Goal: Information Seeking & Learning: Learn about a topic

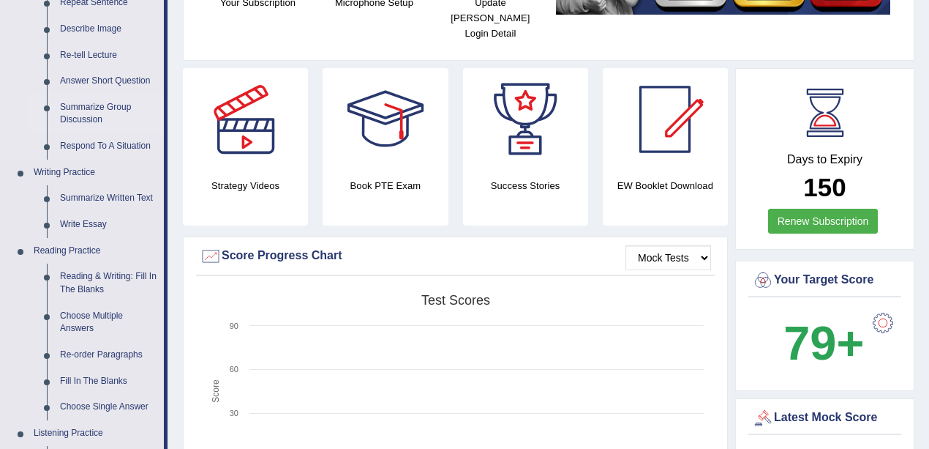
scroll to position [146, 0]
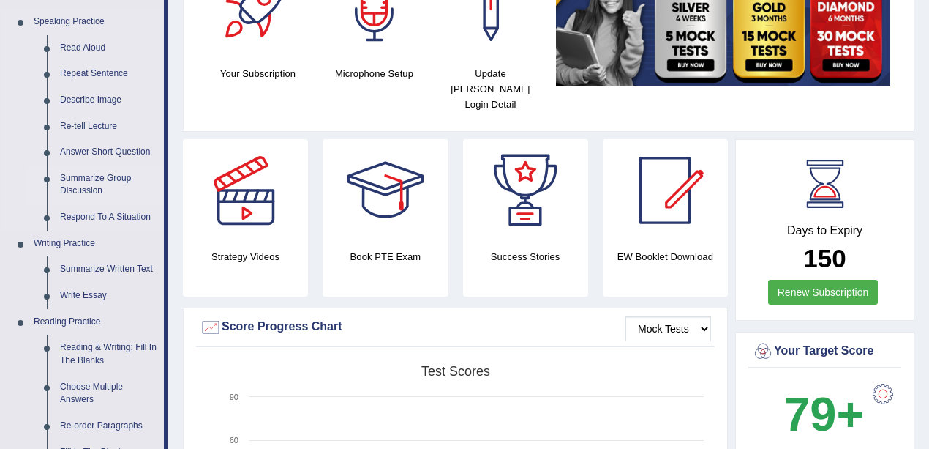
click at [94, 187] on link "Summarize Group Discussion" at bounding box center [108, 184] width 110 height 39
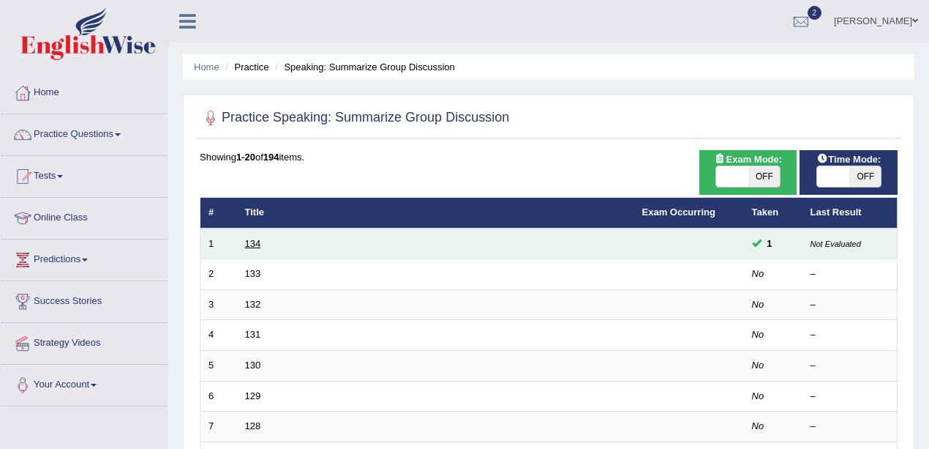
click at [256, 239] on link "134" at bounding box center [253, 243] width 16 height 11
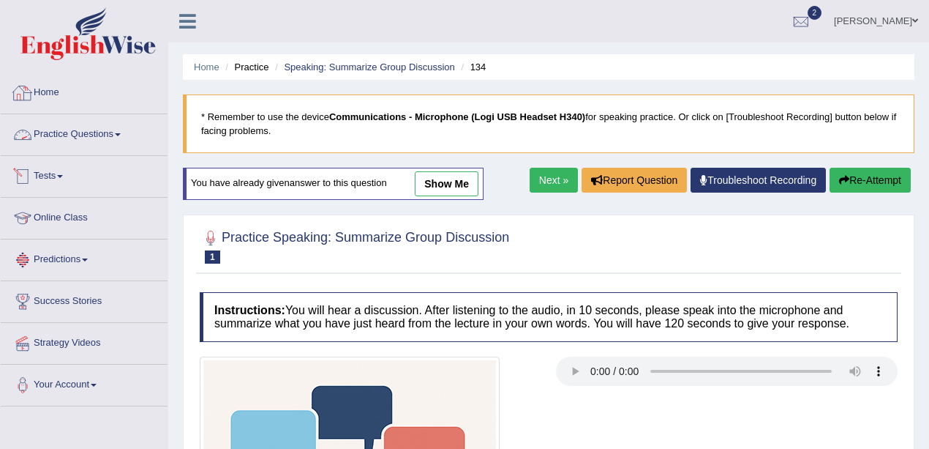
click at [78, 127] on link "Practice Questions" at bounding box center [84, 132] width 167 height 37
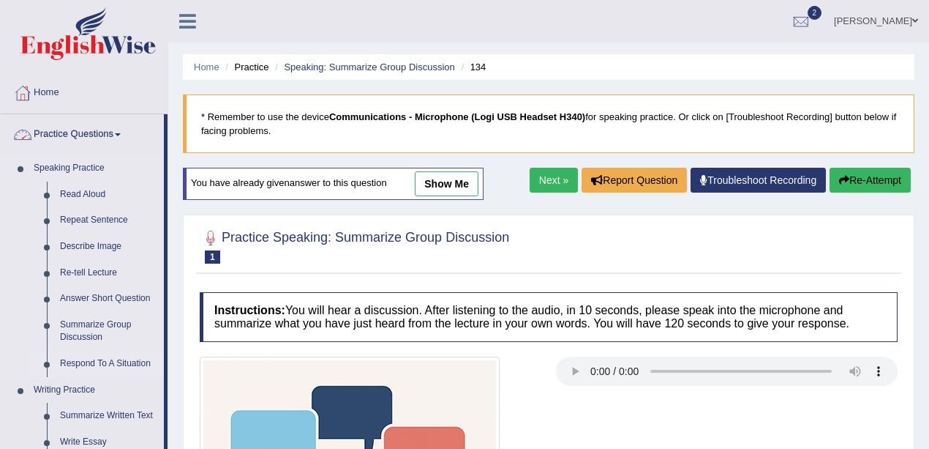
click at [132, 360] on link "Respond To A Situation" at bounding box center [108, 363] width 110 height 26
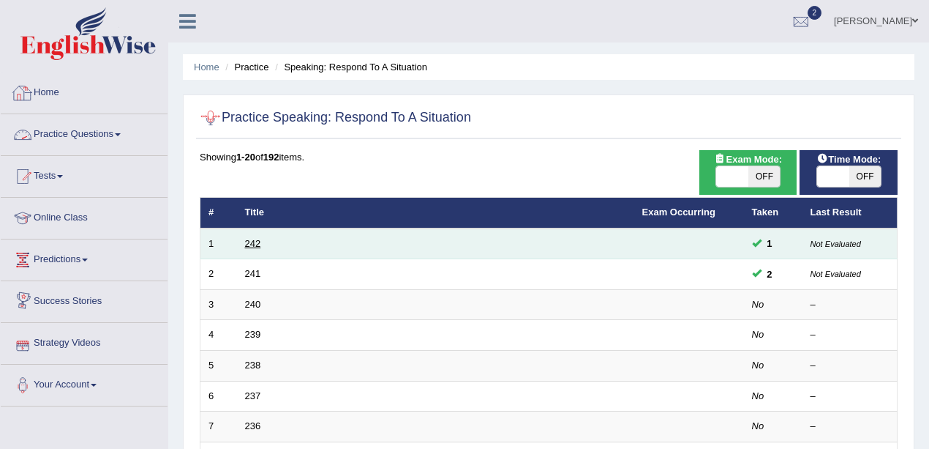
click at [255, 243] on link "242" at bounding box center [253, 243] width 16 height 11
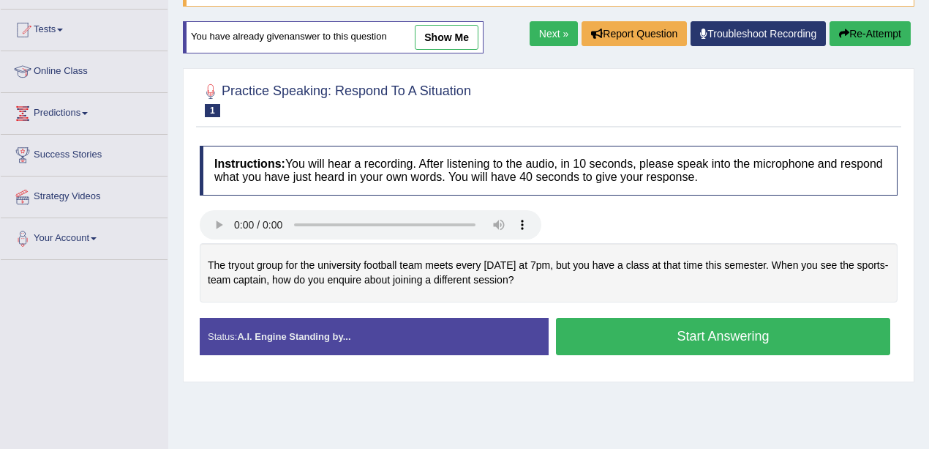
click at [556, 31] on link "Next »" at bounding box center [554, 33] width 48 height 25
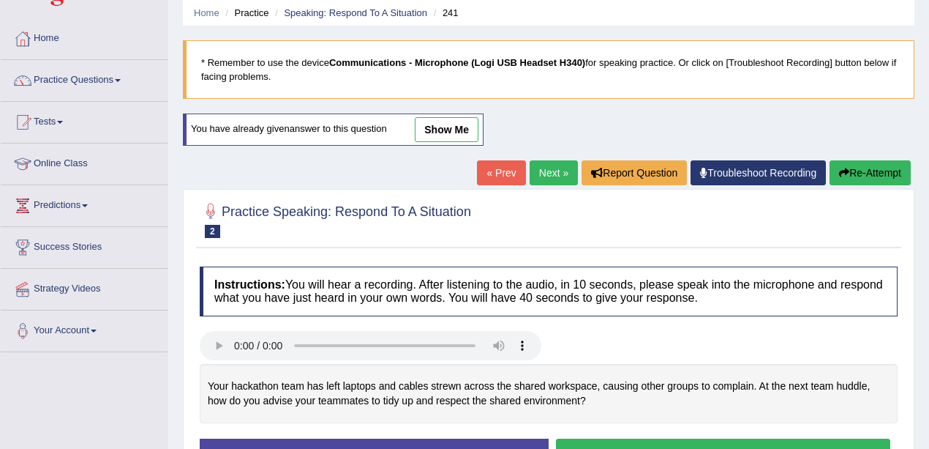
scroll to position [195, 0]
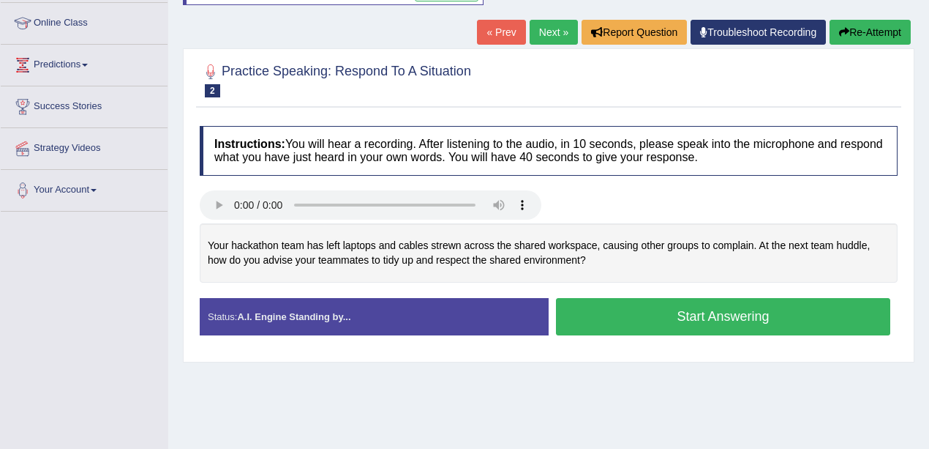
click at [543, 29] on link "Next »" at bounding box center [554, 32] width 48 height 25
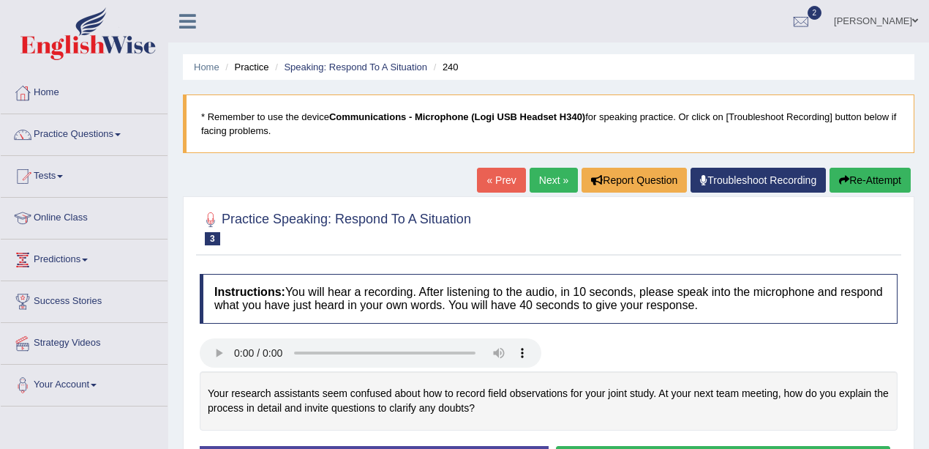
scroll to position [195, 0]
